Goal: Find contact information: Obtain details needed to contact an individual or organization

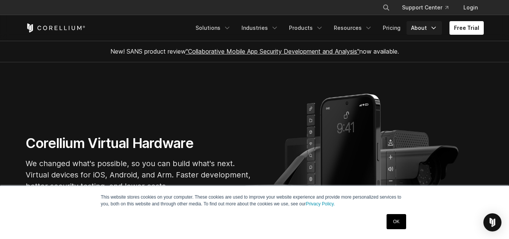
click at [432, 30] on icon "Navigation Menu" at bounding box center [434, 28] width 8 height 8
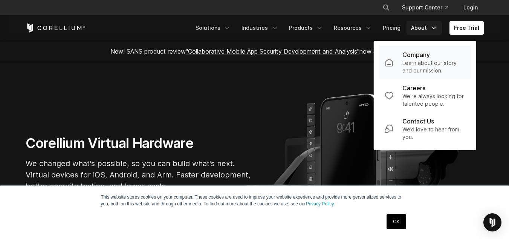
click at [429, 59] on p "Company" at bounding box center [417, 54] width 28 height 9
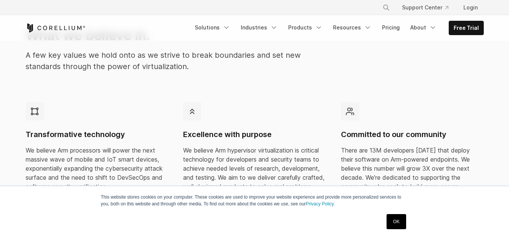
scroll to position [226, 0]
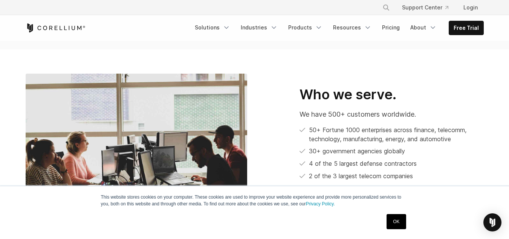
click at [394, 225] on link "OK" at bounding box center [396, 221] width 19 height 15
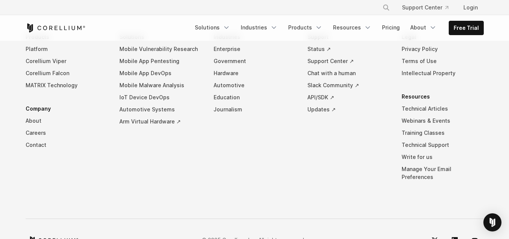
scroll to position [1381, 0]
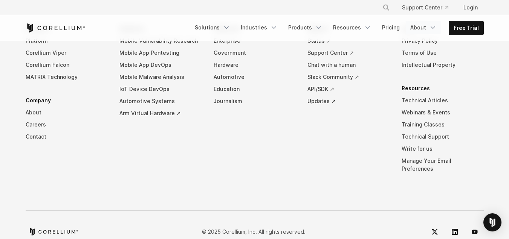
click at [426, 23] on link "About" at bounding box center [423, 28] width 35 height 14
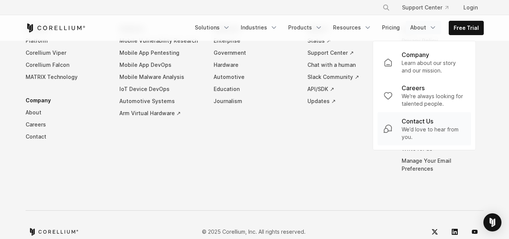
click at [421, 126] on p "We’d love to hear from you." at bounding box center [434, 133] width 64 height 15
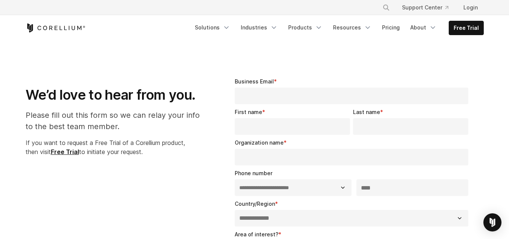
select select "**"
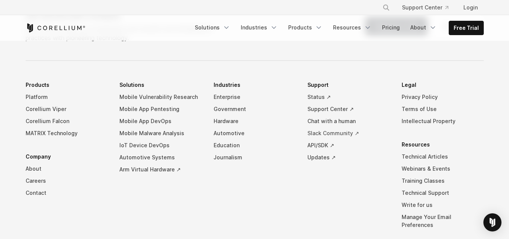
scroll to position [638, 0]
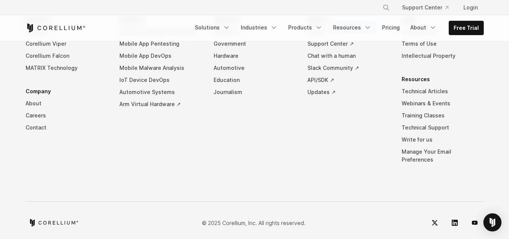
click at [368, 25] on icon "Navigation Menu" at bounding box center [368, 28] width 8 height 8
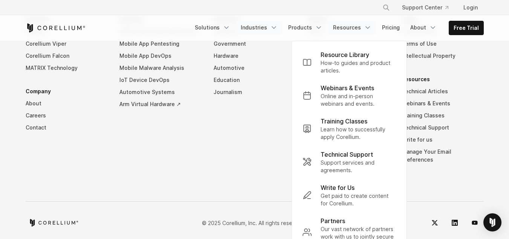
click at [270, 26] on link "Industries" at bounding box center [259, 28] width 46 height 14
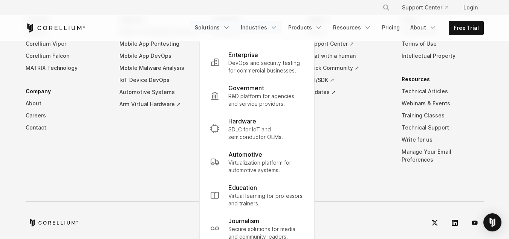
click at [220, 29] on link "Solutions" at bounding box center [212, 28] width 44 height 14
